Goal: Check status: Check status

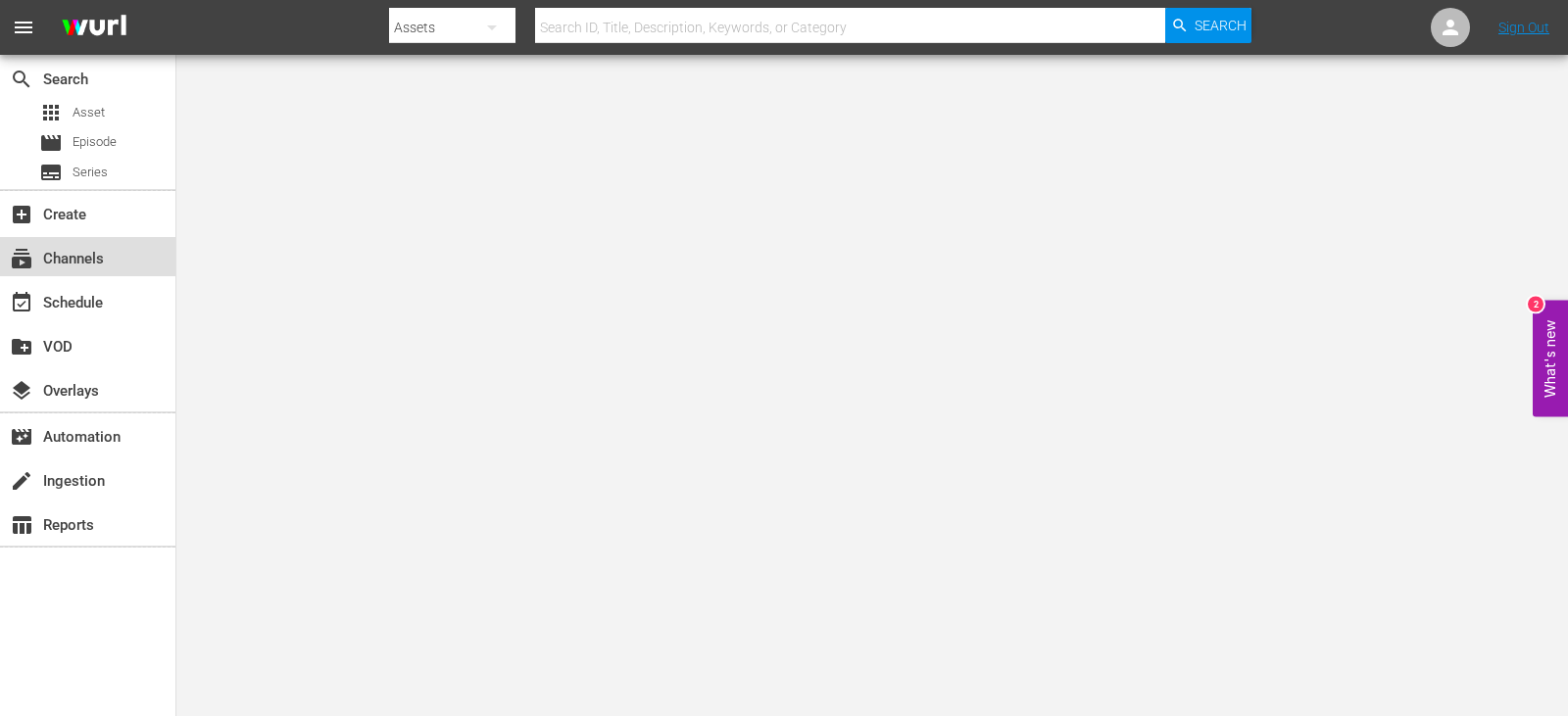
click at [97, 263] on div "subscriptions Channels" at bounding box center [54, 256] width 110 height 18
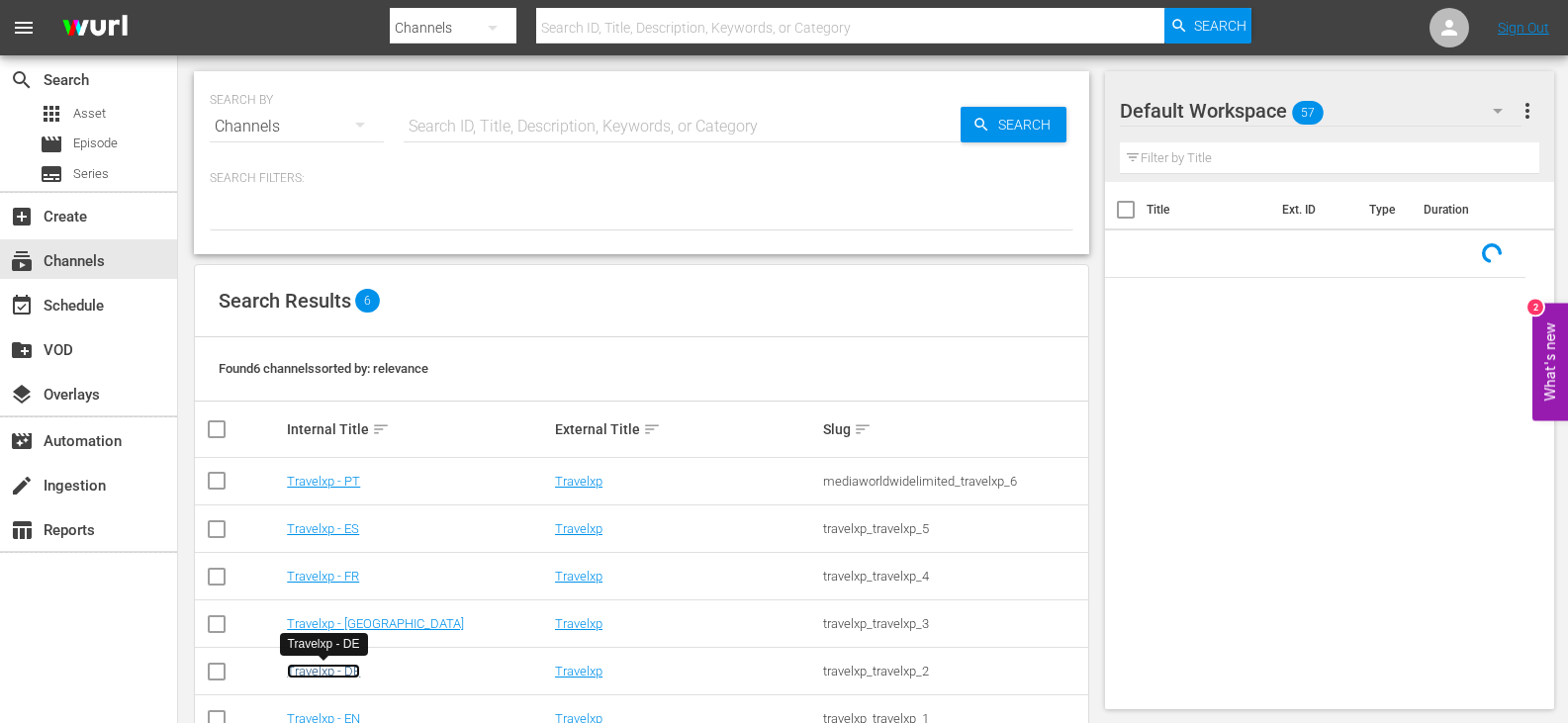
click at [312, 676] on link "Travelxp - DE" at bounding box center [323, 671] width 73 height 15
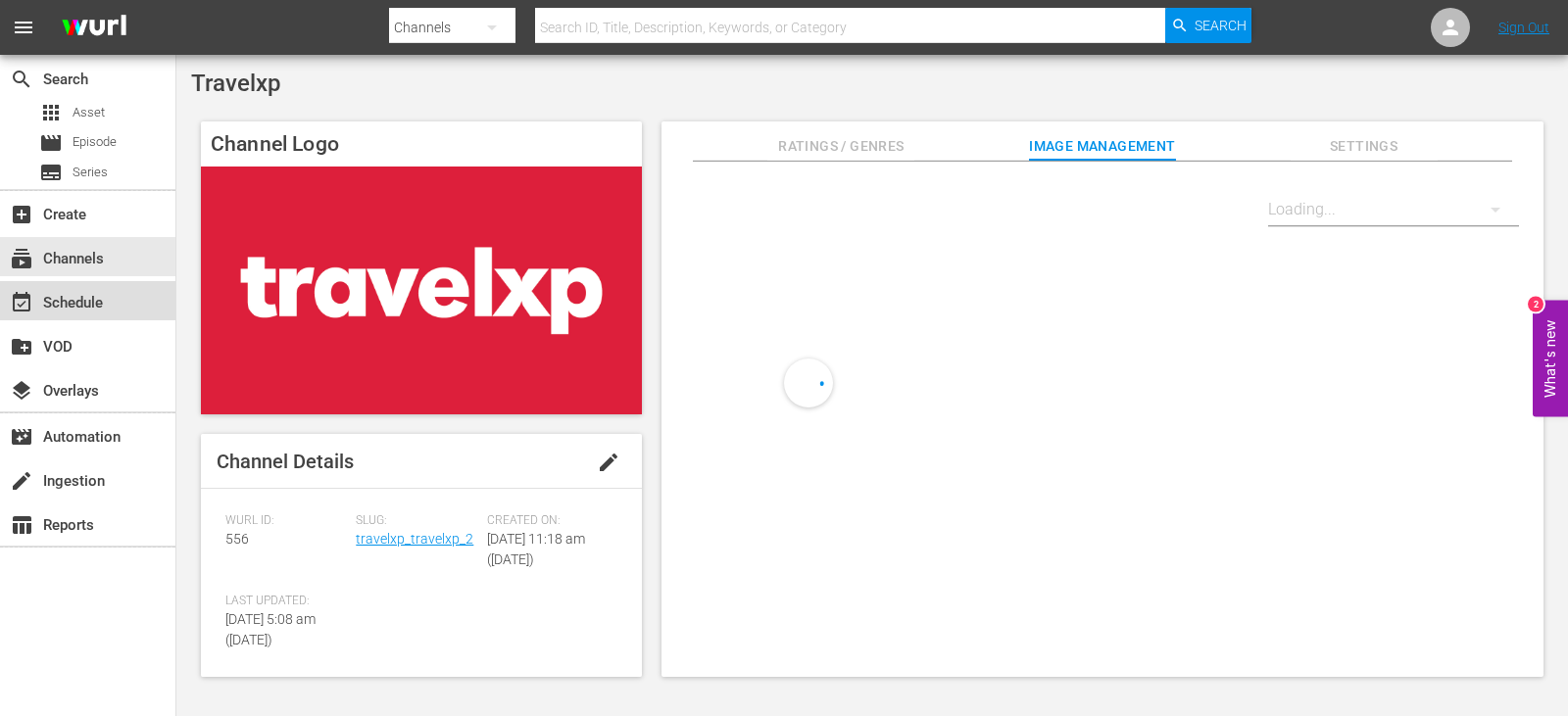
click at [112, 291] on div "event_available Schedule" at bounding box center [87, 301] width 175 height 40
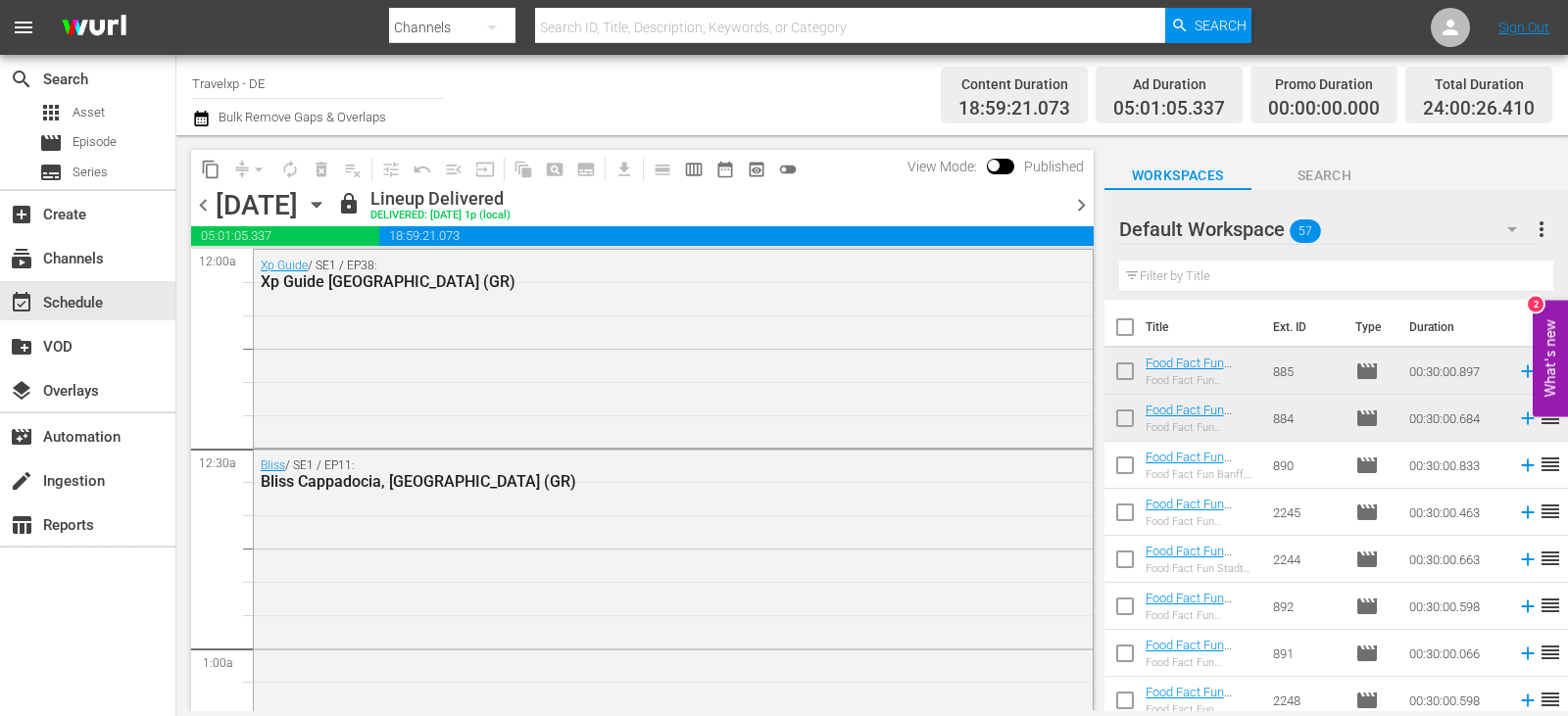
click at [1075, 205] on span "chevron_right" at bounding box center [1081, 205] width 25 height 25
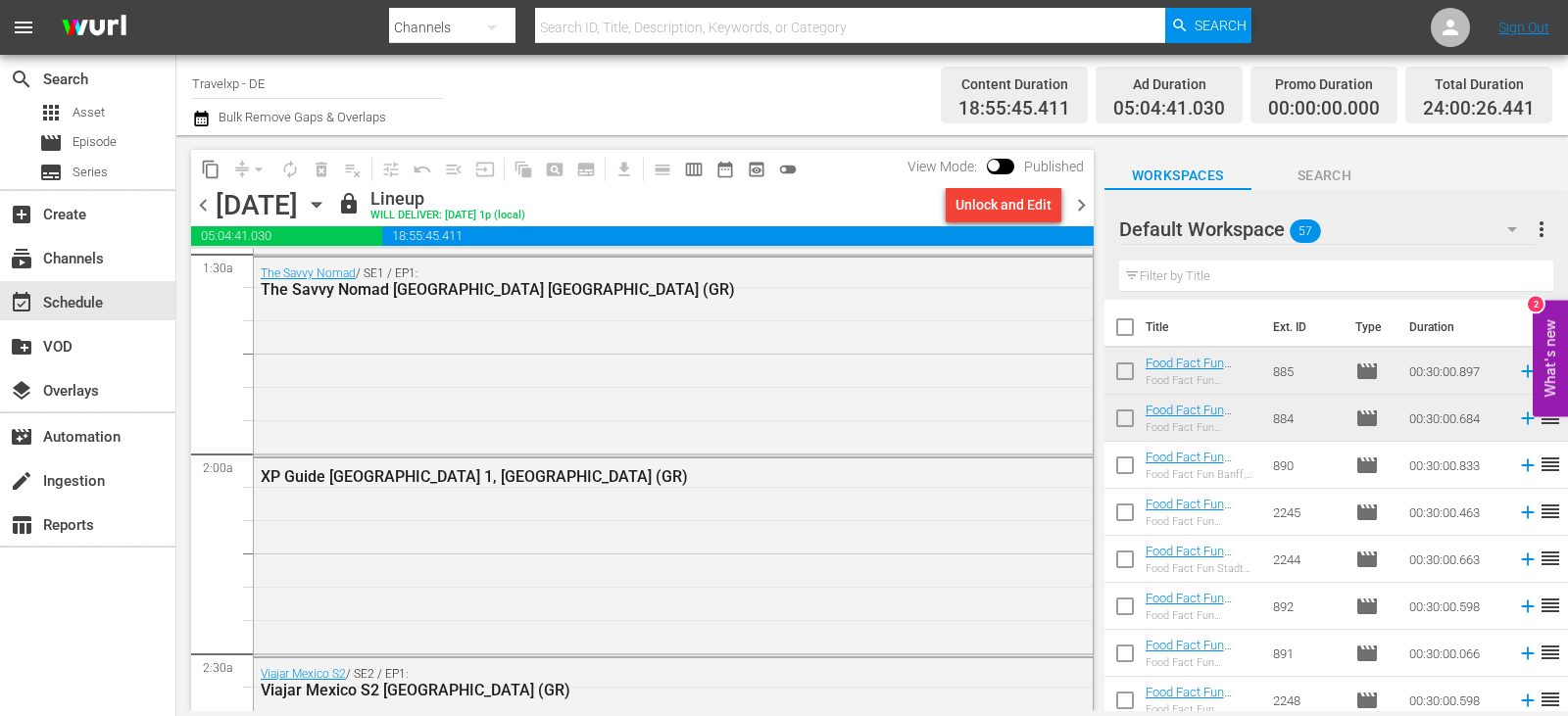
scroll to position [881, 0]
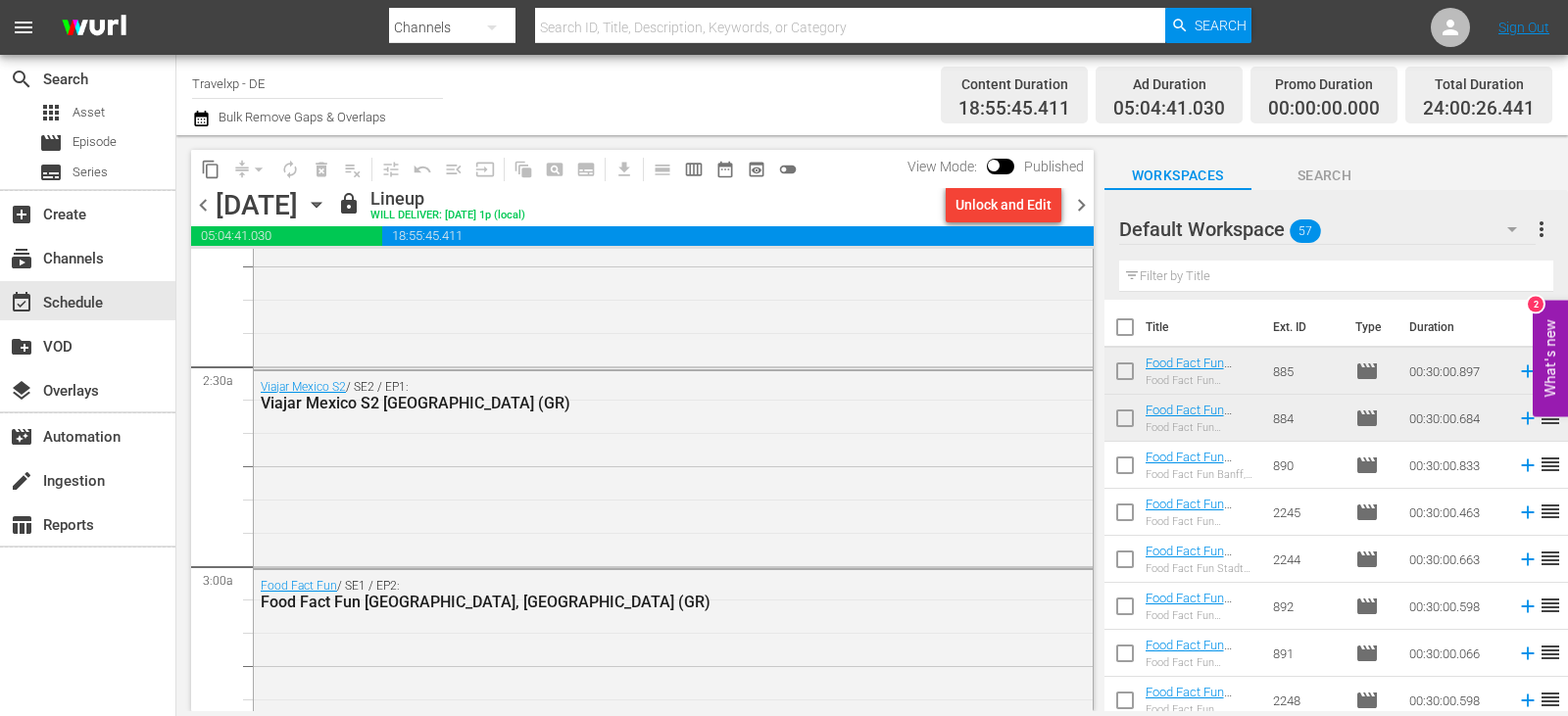
click at [1083, 203] on span "chevron_right" at bounding box center [1081, 205] width 25 height 25
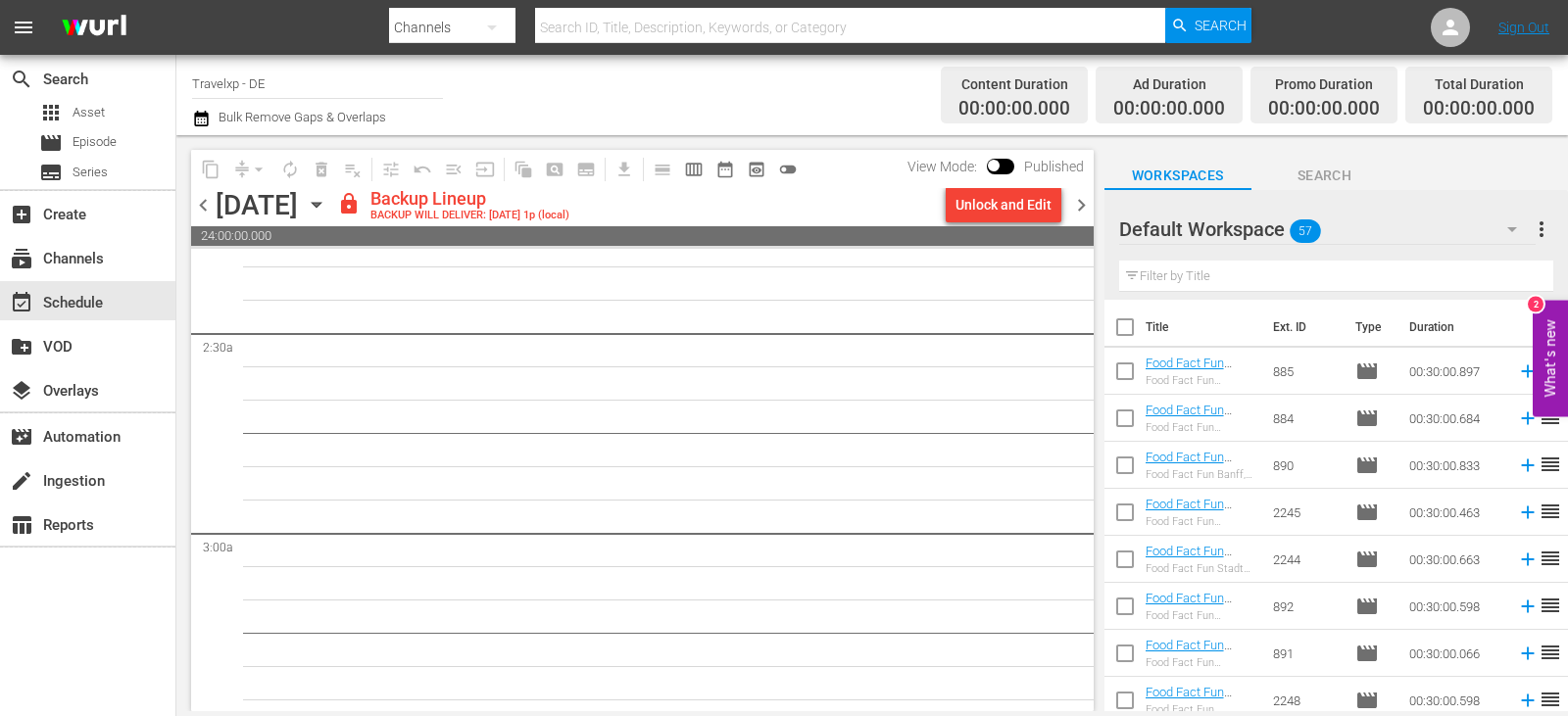
scroll to position [881, 0]
